Goal: Task Accomplishment & Management: Manage account settings

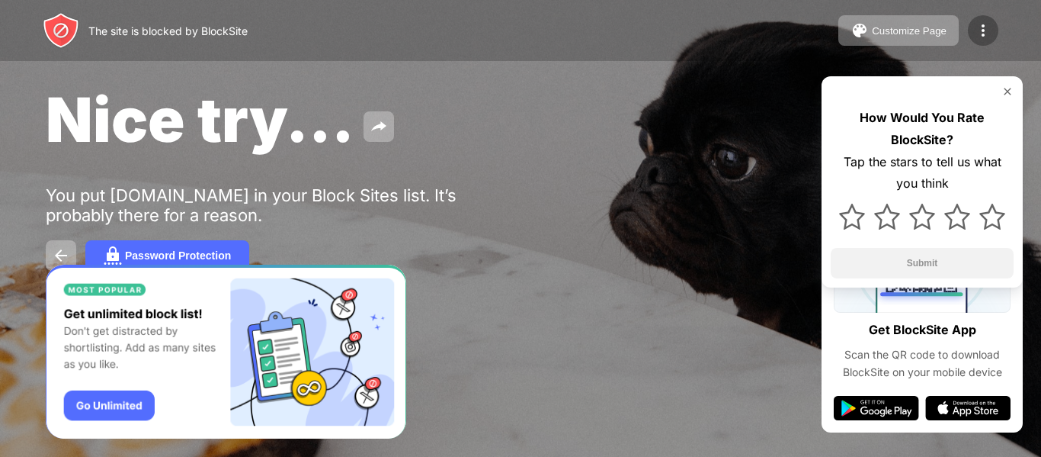
click at [981, 37] on img at bounding box center [983, 30] width 18 height 18
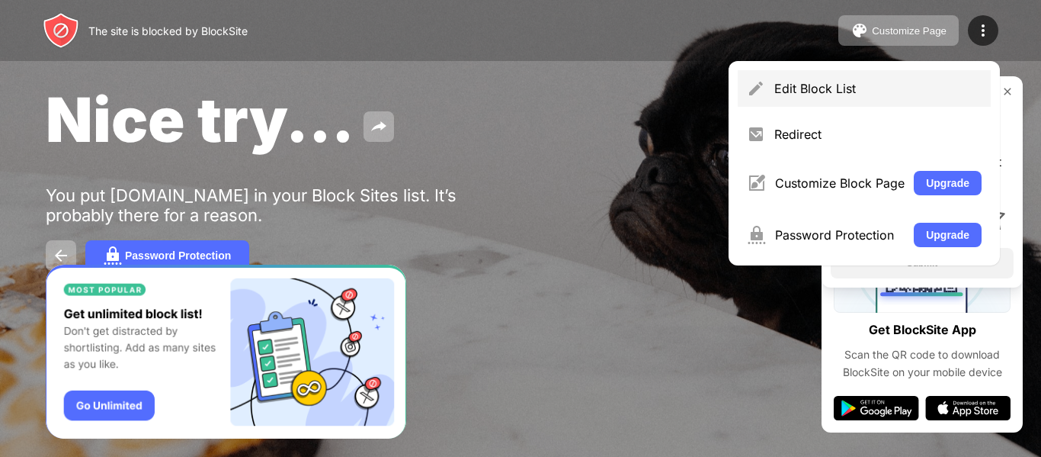
click at [842, 88] on div "Edit Block List" at bounding box center [878, 88] width 207 height 15
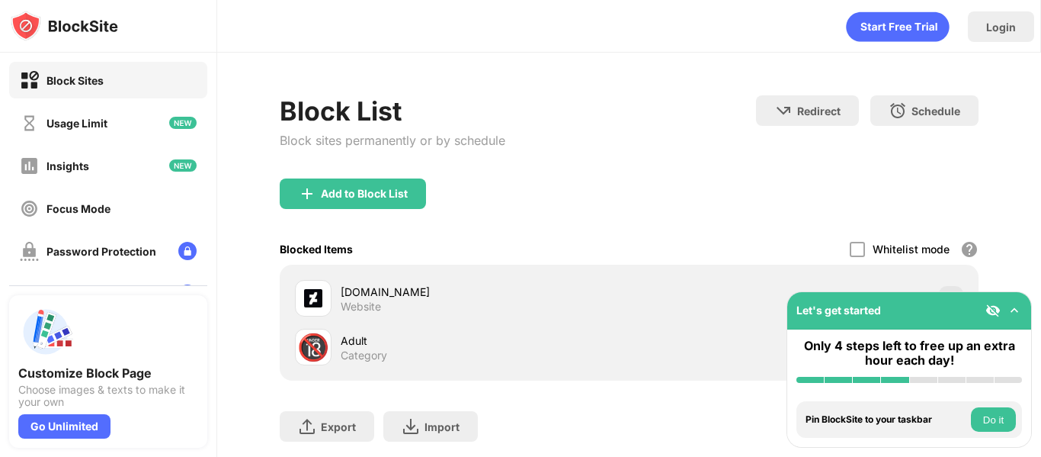
click at [1012, 319] on div "Let's get started" at bounding box center [910, 310] width 244 height 37
click at [990, 422] on button "Do it" at bounding box center [993, 419] width 45 height 24
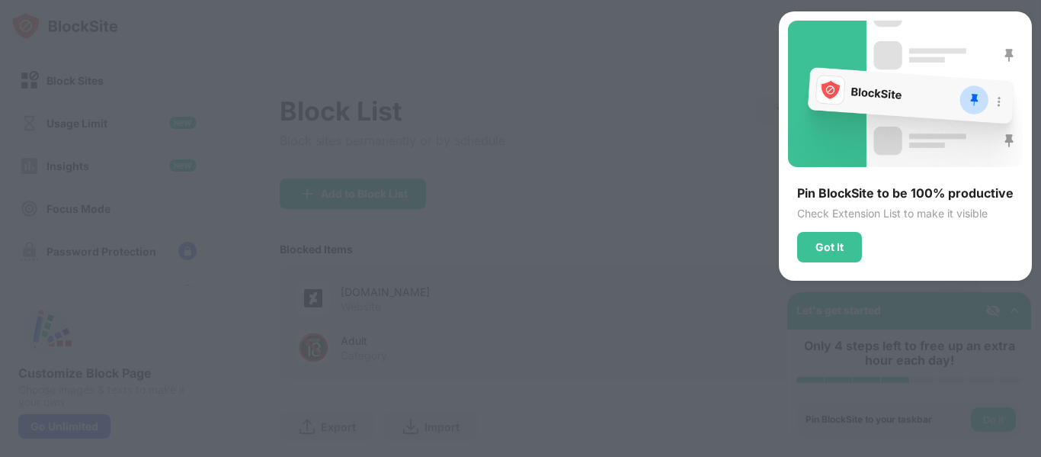
click at [721, 190] on div at bounding box center [520, 228] width 1041 height 457
click at [830, 253] on div "Got It" at bounding box center [830, 247] width 65 height 30
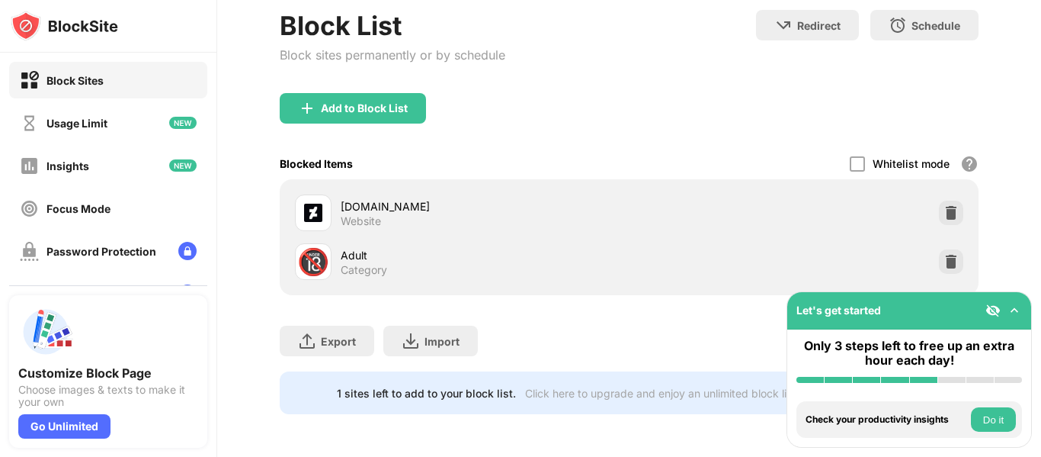
click at [944, 254] on img at bounding box center [951, 261] width 15 height 15
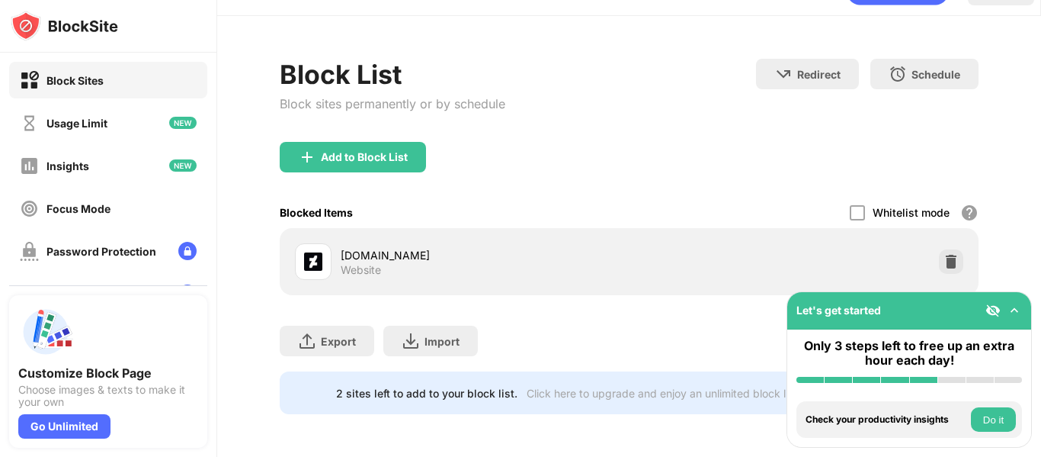
scroll to position [48, 0]
click at [939, 249] on div at bounding box center [951, 261] width 24 height 24
